Goal: Task Accomplishment & Management: Manage account settings

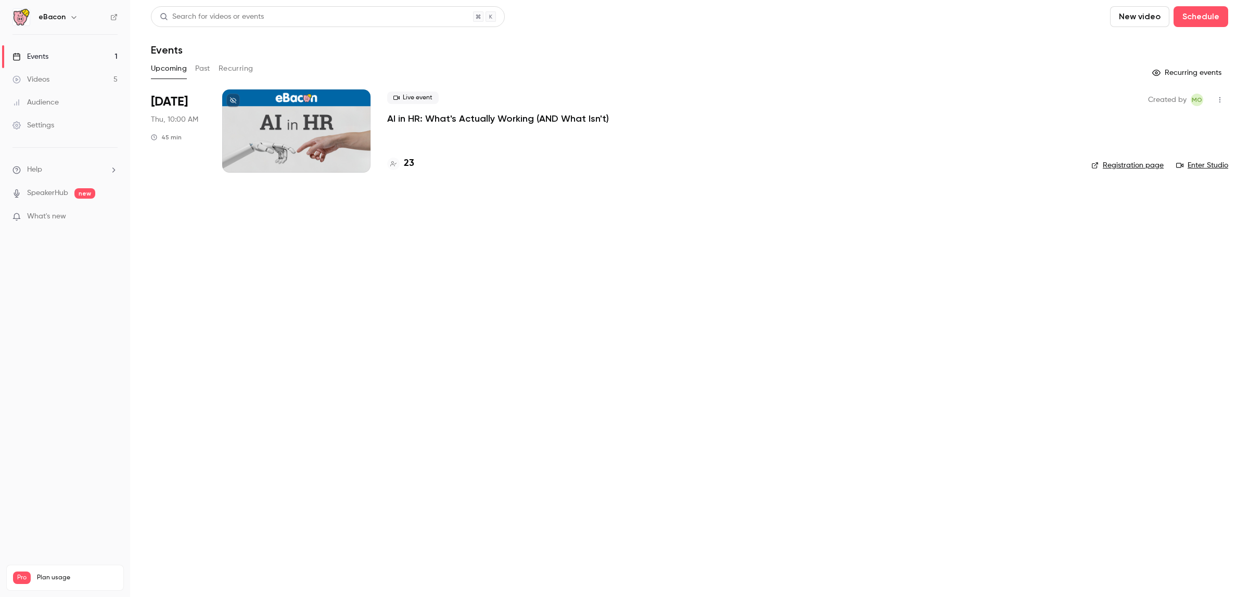
click at [386, 193] on main "Search for videos or events New video Schedule Events Upcoming Past Recurring R…" at bounding box center [689, 298] width 1119 height 597
click at [543, 118] on p "AI in HR: What's Actually Working (AND What Isn't)" at bounding box center [498, 118] width 222 height 12
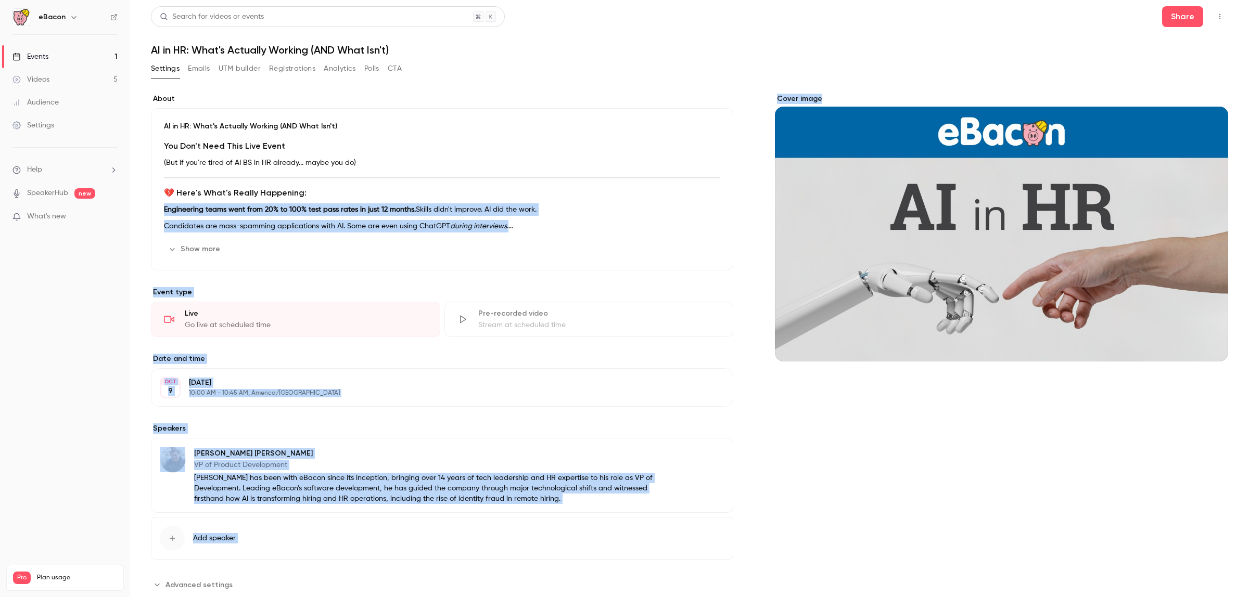
drag, startPoint x: 939, startPoint y: 219, endPoint x: 471, endPoint y: 190, distance: 469.1
click at [471, 190] on div "About AI in HR: What's Actually Working (AND What Isn't) You Don't Need This Li…" at bounding box center [689, 344] width 1077 height 500
click at [295, 72] on button "Registrations" at bounding box center [292, 68] width 46 height 17
